Goal: Check status: Check status

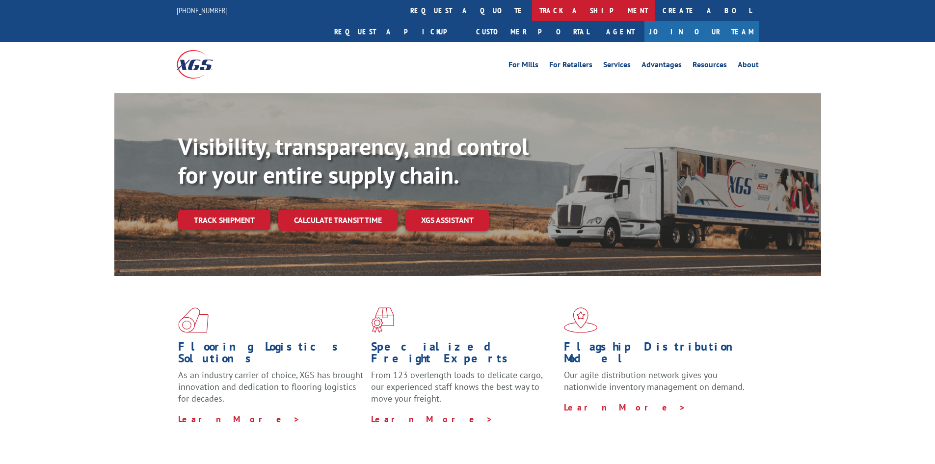
click at [532, 6] on link "track a shipment" at bounding box center [593, 10] width 123 height 21
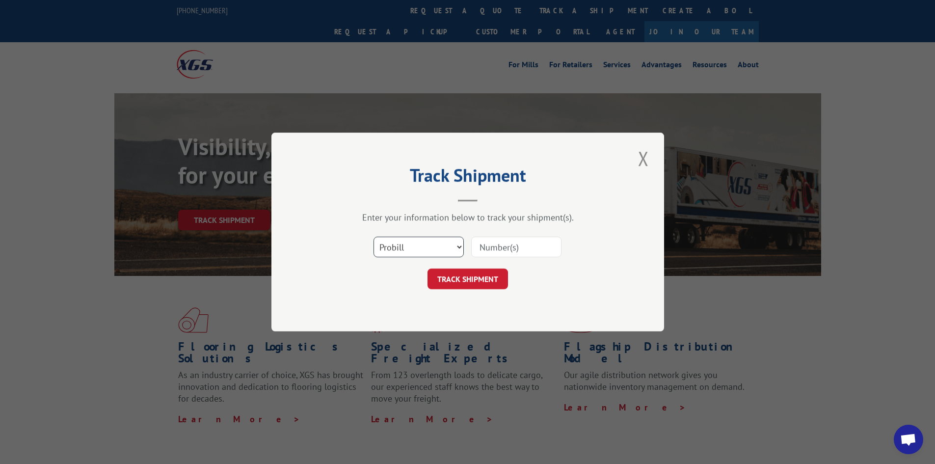
click at [389, 251] on select "Select category... Probill BOL PO" at bounding box center [418, 246] width 90 height 21
select select "bol"
click at [373, 236] on select "Select category... Probill BOL PO" at bounding box center [418, 246] width 90 height 21
click at [481, 242] on input at bounding box center [516, 246] width 90 height 21
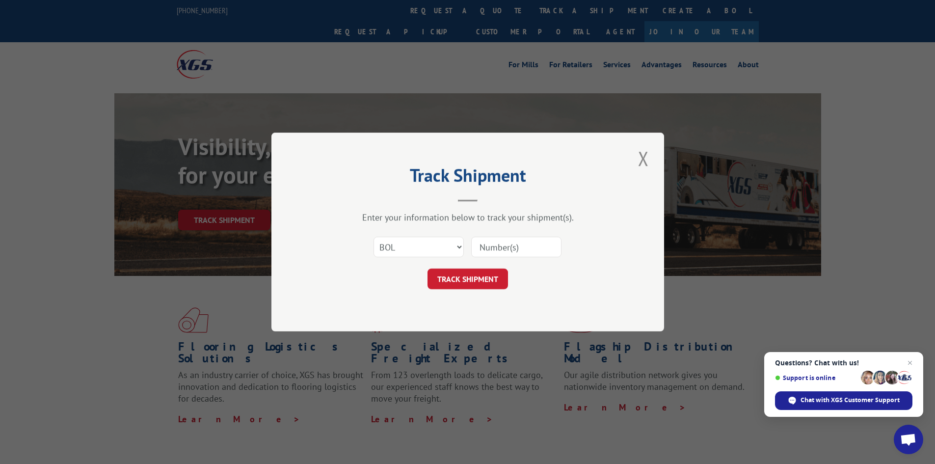
paste input "5917316"
type input "5917316"
click at [488, 278] on button "TRACK SHIPMENT" at bounding box center [467, 278] width 80 height 21
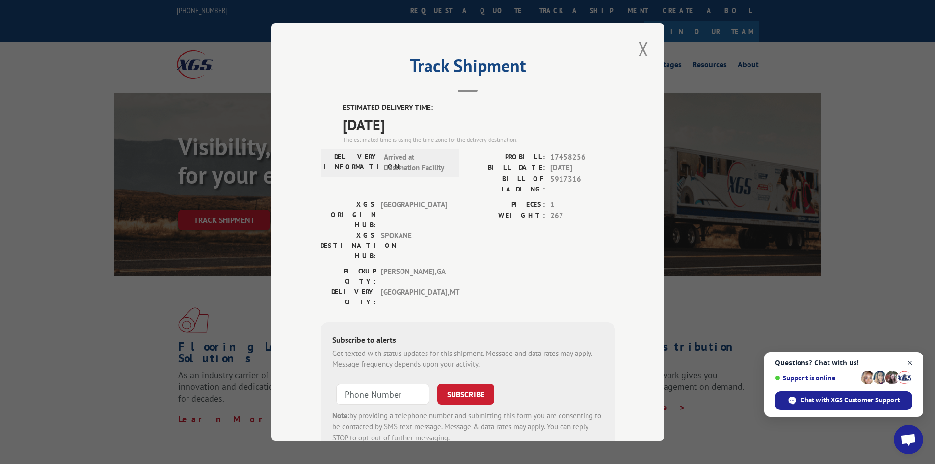
click at [909, 361] on span "Open chat" at bounding box center [910, 363] width 12 height 12
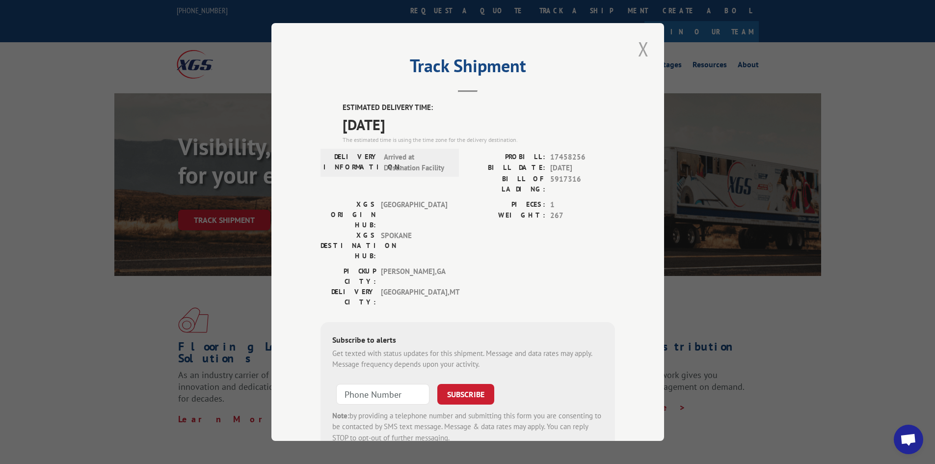
click at [635, 50] on button "Close modal" at bounding box center [643, 48] width 17 height 27
